Goal: Task Accomplishment & Management: Complete application form

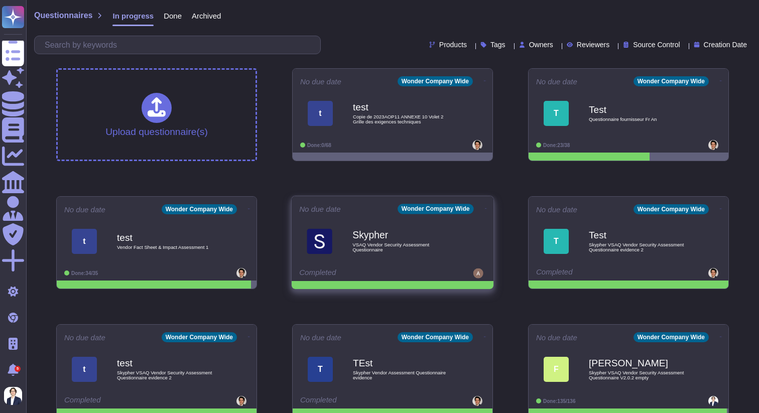
click at [399, 242] on div "Skypher VSAQ Vendor Security Assessment Questionnaire" at bounding box center [403, 241] width 101 height 41
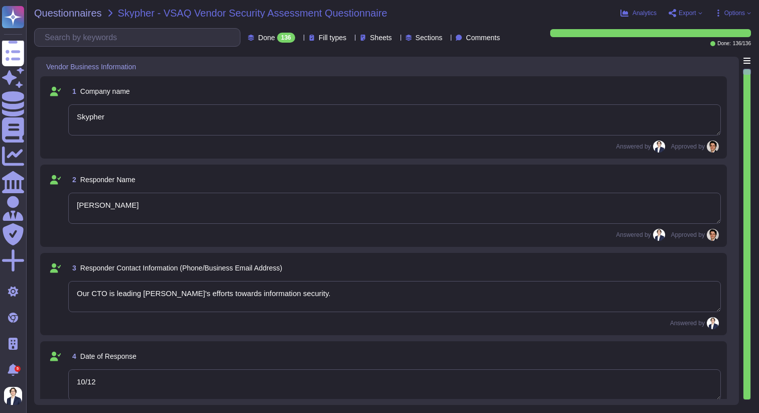
type textarea "Skypher"
type textarea "[PERSON_NAME]"
type textarea "Our CTO is leading [PERSON_NAME]'s efforts towards information security."
type textarea "10/12"
type textarea "The company website URLs include [DOMAIN_NAME], [DOMAIN_NAME], and [DOMAIN_NAME…"
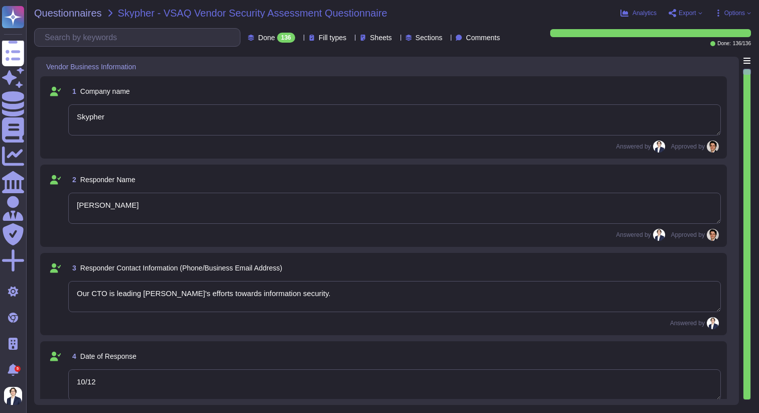
type textarea "The service website URLs include [DOMAIN_NAME], [DOMAIN_NAME], and [DOMAIN_NAME…"
type textarea "XXX Company is not ISO 27001 certified. However, our cloud provider, AWS, is IS…"
